Goal: Task Accomplishment & Management: Manage account settings

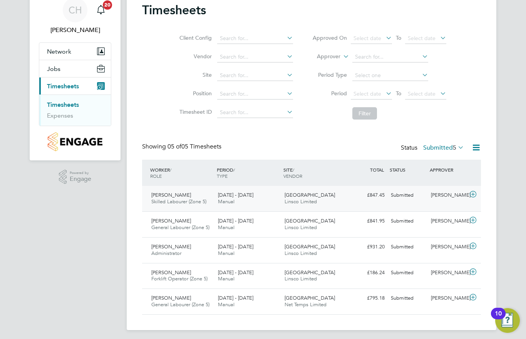
click at [183, 203] on span "Skilled Labourer (Zone 5)" at bounding box center [178, 201] width 55 height 7
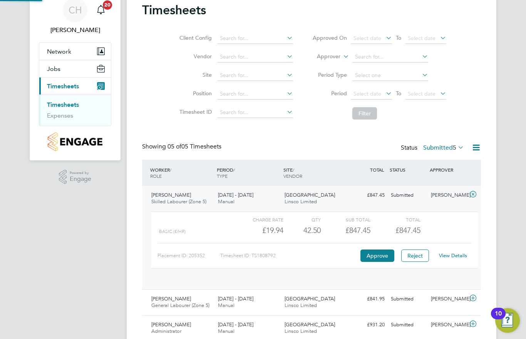
scroll to position [13, 75]
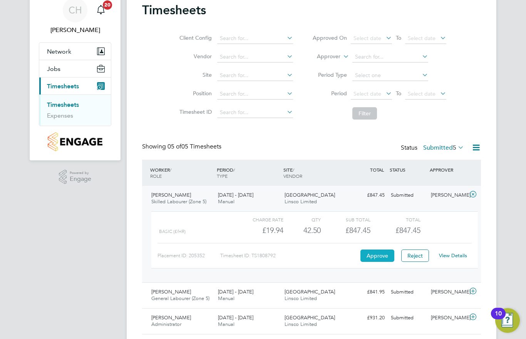
click at [378, 251] on button "Approve" at bounding box center [378, 255] width 34 height 12
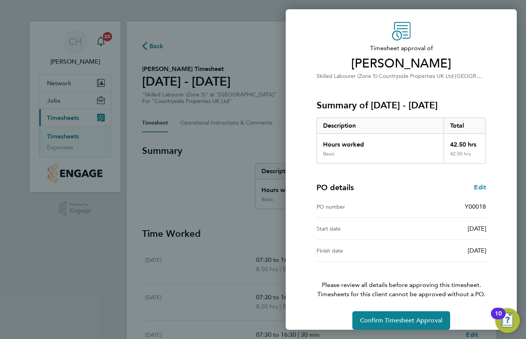
scroll to position [21, 0]
click at [397, 321] on span "Confirm Timesheet Approval" at bounding box center [401, 321] width 82 height 8
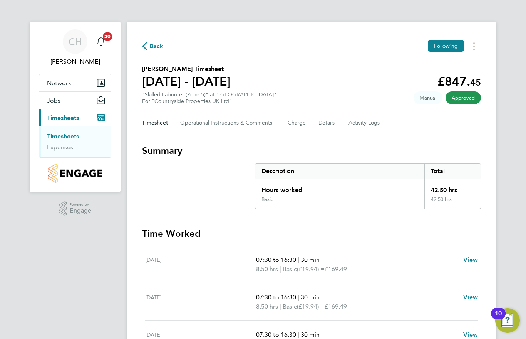
click at [153, 48] on span "Back" at bounding box center [156, 46] width 14 height 9
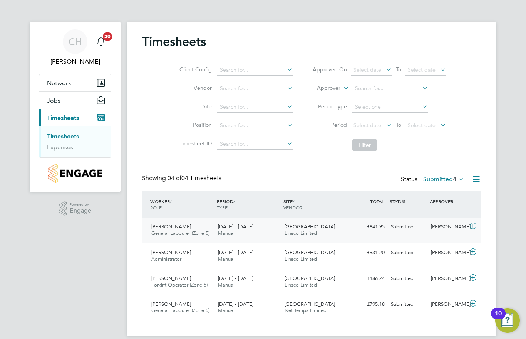
click at [253, 233] on div "18 - 24 Aug 2025 Manual" at bounding box center [248, 229] width 67 height 19
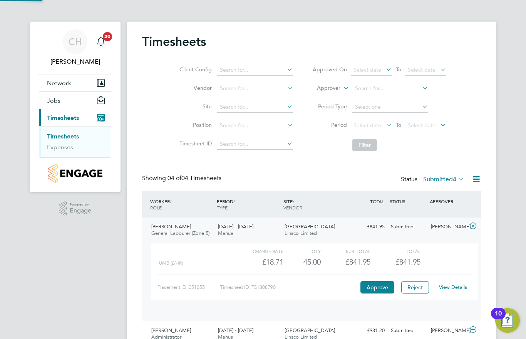
scroll to position [13, 75]
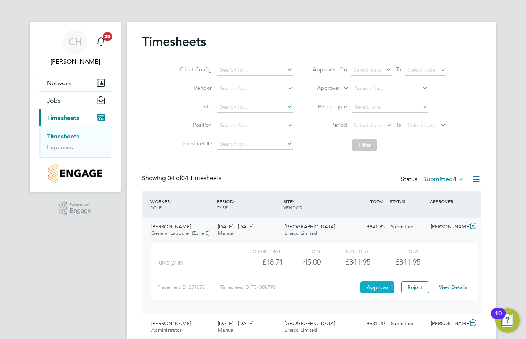
click at [368, 285] on button "Approve" at bounding box center [378, 287] width 34 height 12
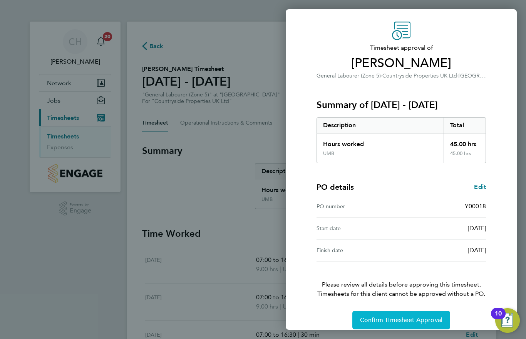
scroll to position [21, 0]
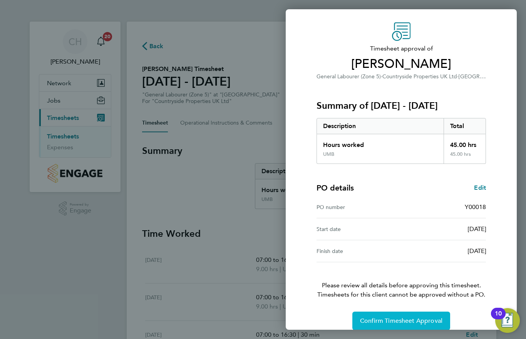
click at [374, 318] on span "Confirm Timesheet Approval" at bounding box center [401, 321] width 82 height 8
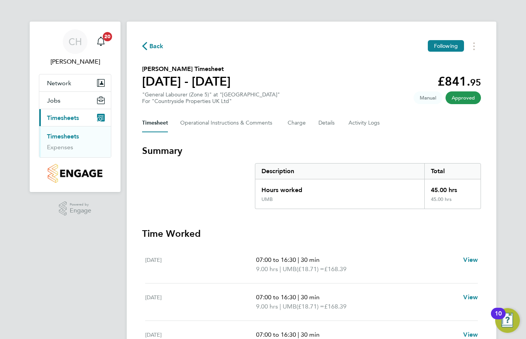
click at [149, 49] on span "Back" at bounding box center [156, 46] width 14 height 9
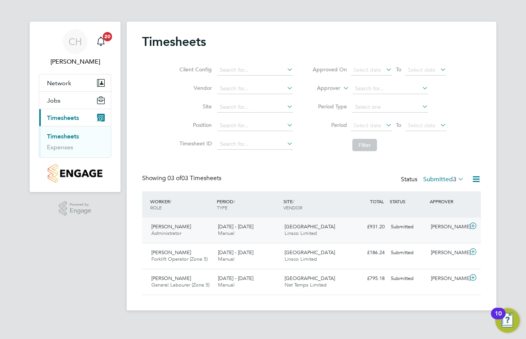
click at [267, 235] on div "18 - 24 Aug 2025 Manual" at bounding box center [248, 229] width 67 height 19
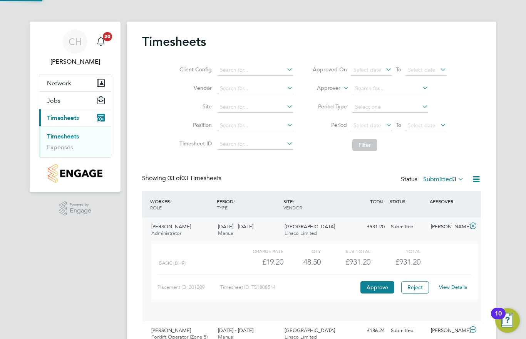
scroll to position [13, 75]
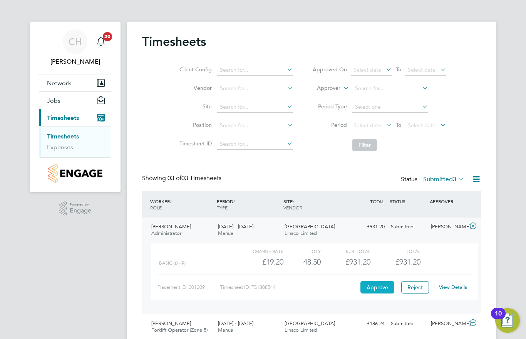
click at [381, 287] on button "Approve" at bounding box center [378, 287] width 34 height 12
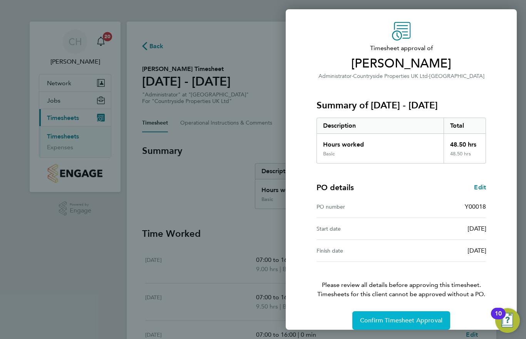
scroll to position [21, 0]
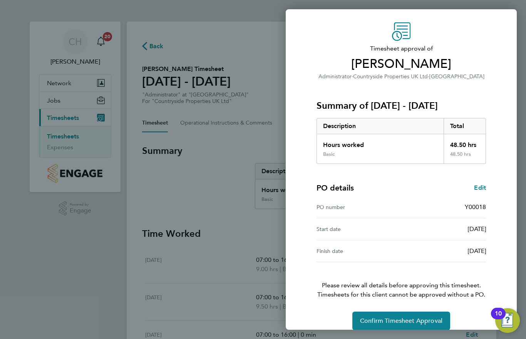
click at [380, 317] on span "Confirm Timesheet Approval" at bounding box center [401, 321] width 82 height 8
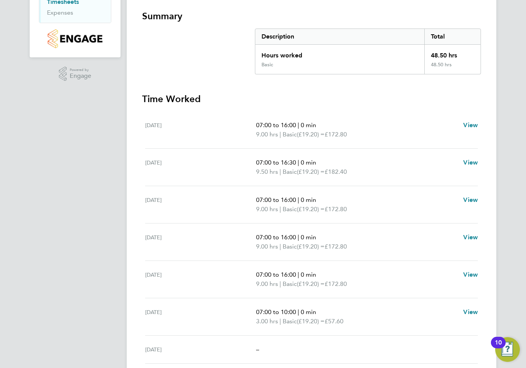
scroll to position [162, 0]
